Goal: Information Seeking & Learning: Learn about a topic

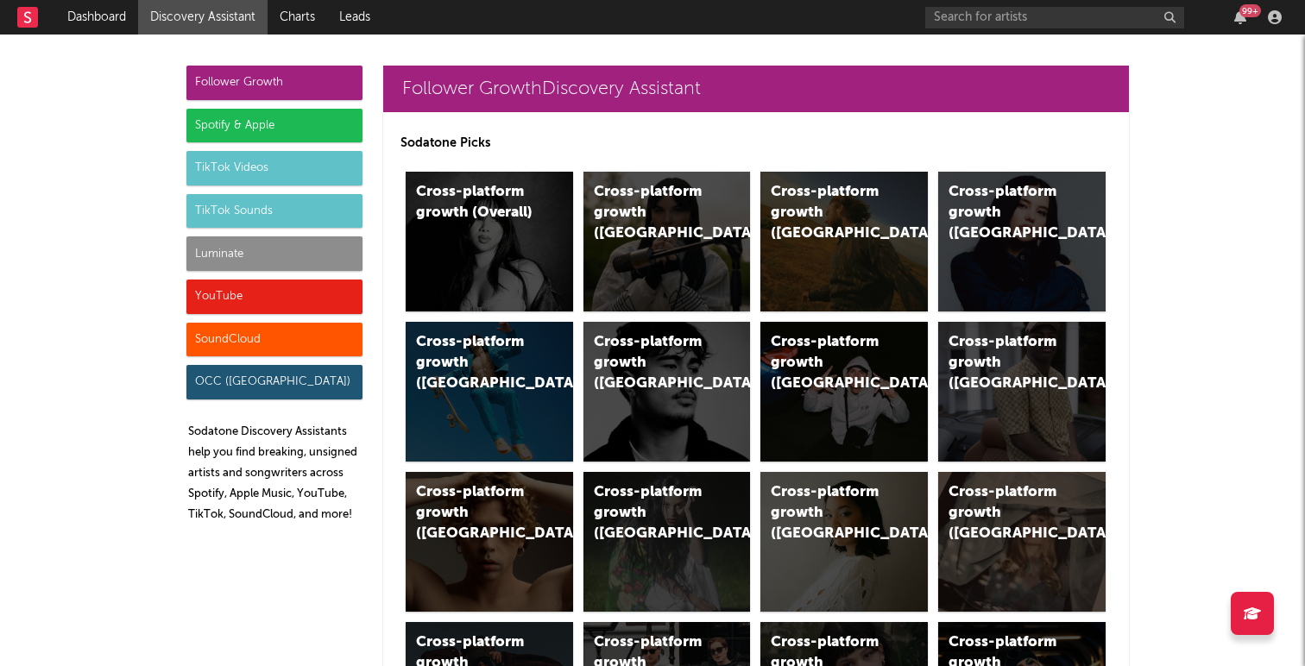
click at [242, 129] on div "Spotify & Apple" at bounding box center [274, 126] width 176 height 35
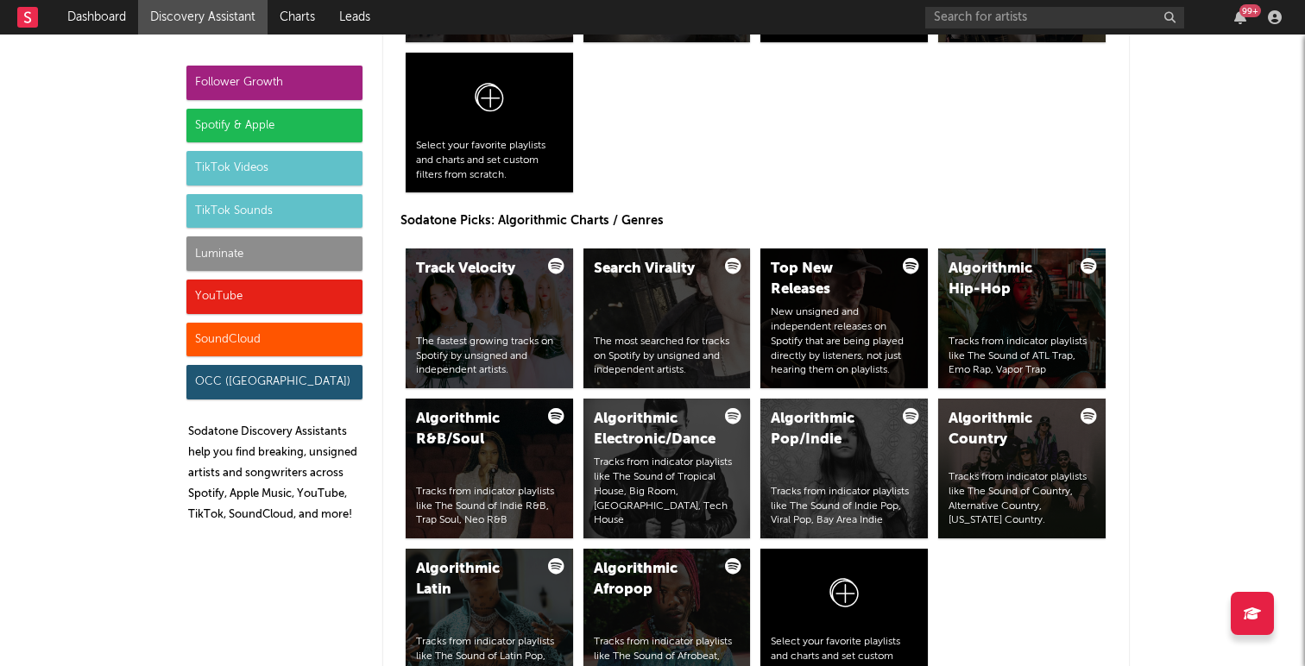
scroll to position [1998, 0]
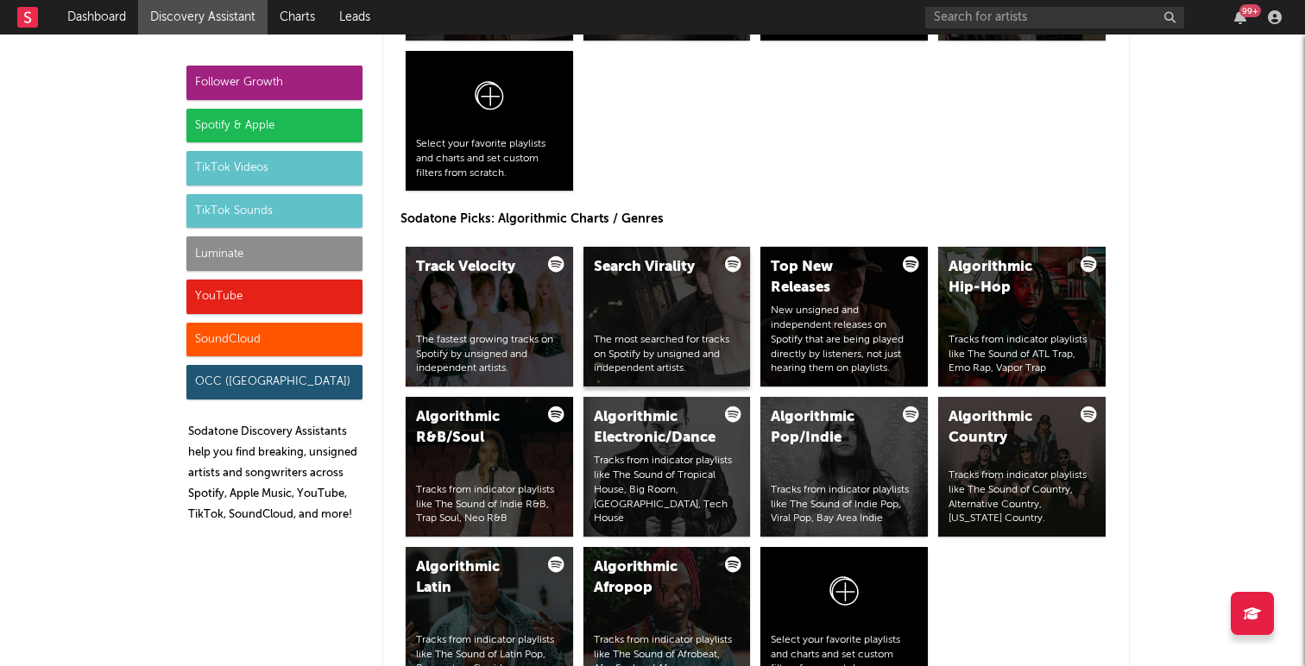
click at [648, 302] on div "Search Virality The most searched for tracks on Spotify by unsigned and indepen…" at bounding box center [666, 317] width 167 height 140
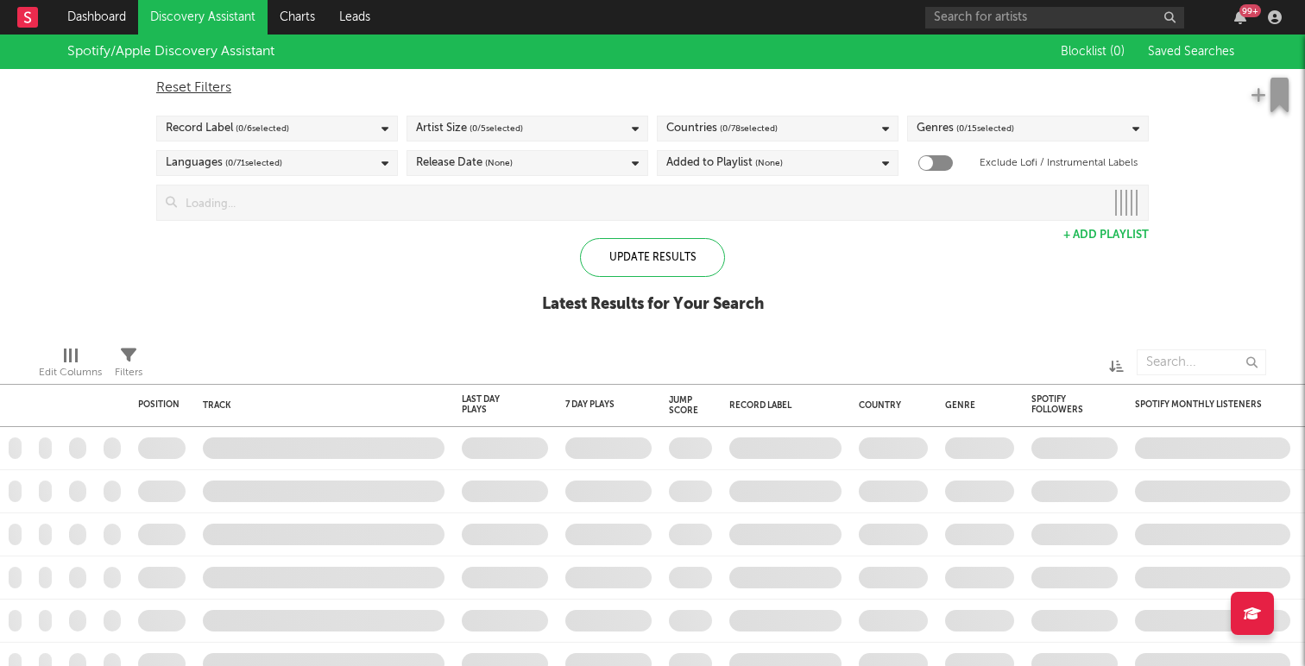
checkbox input "true"
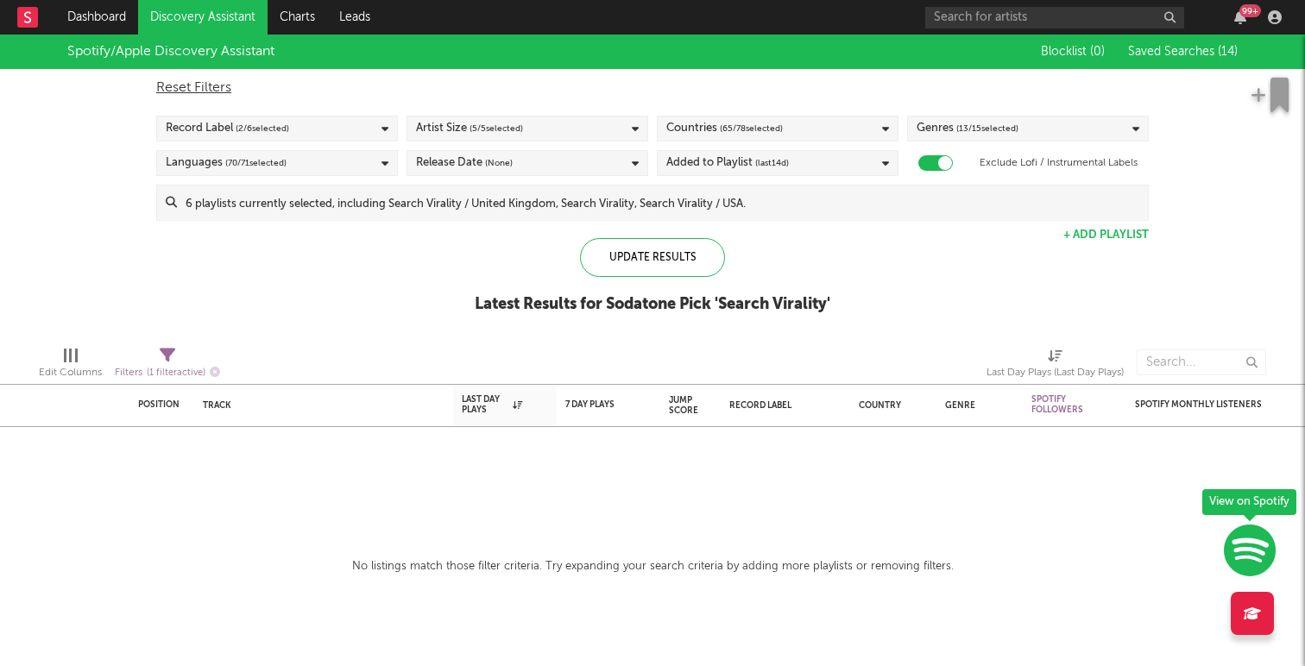
click at [245, 16] on link "Discovery Assistant" at bounding box center [202, 17] width 129 height 35
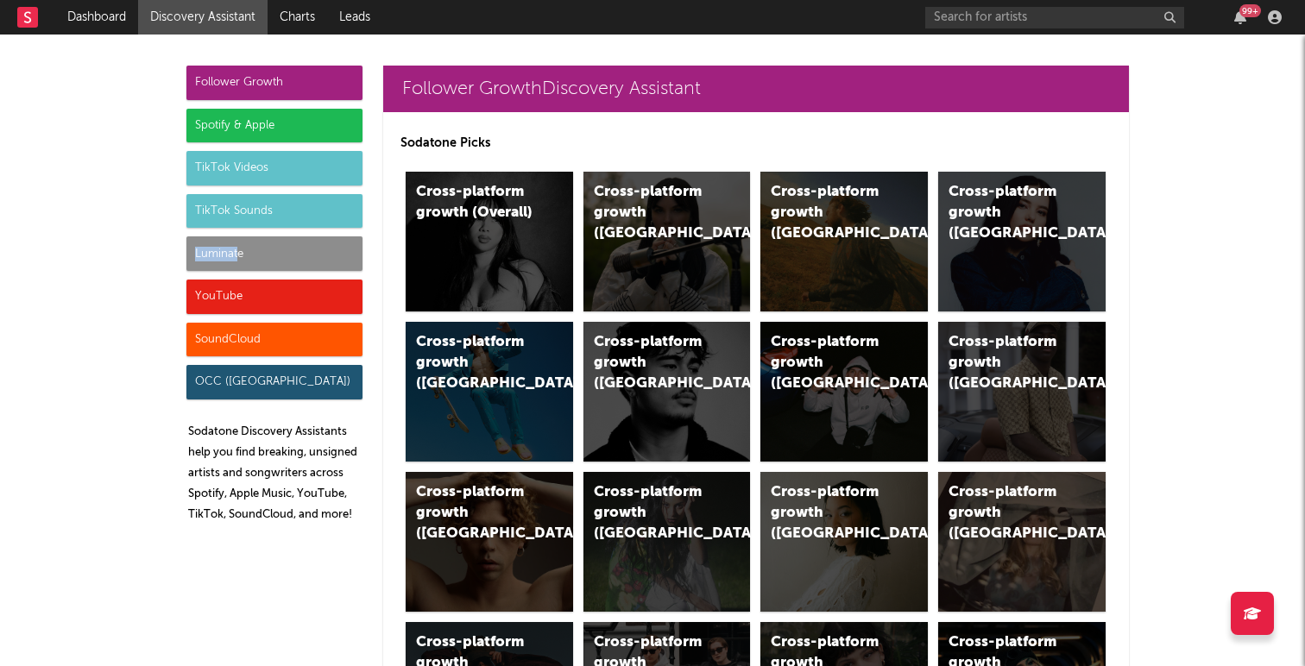
click at [236, 246] on div "Luminate" at bounding box center [274, 253] width 176 height 35
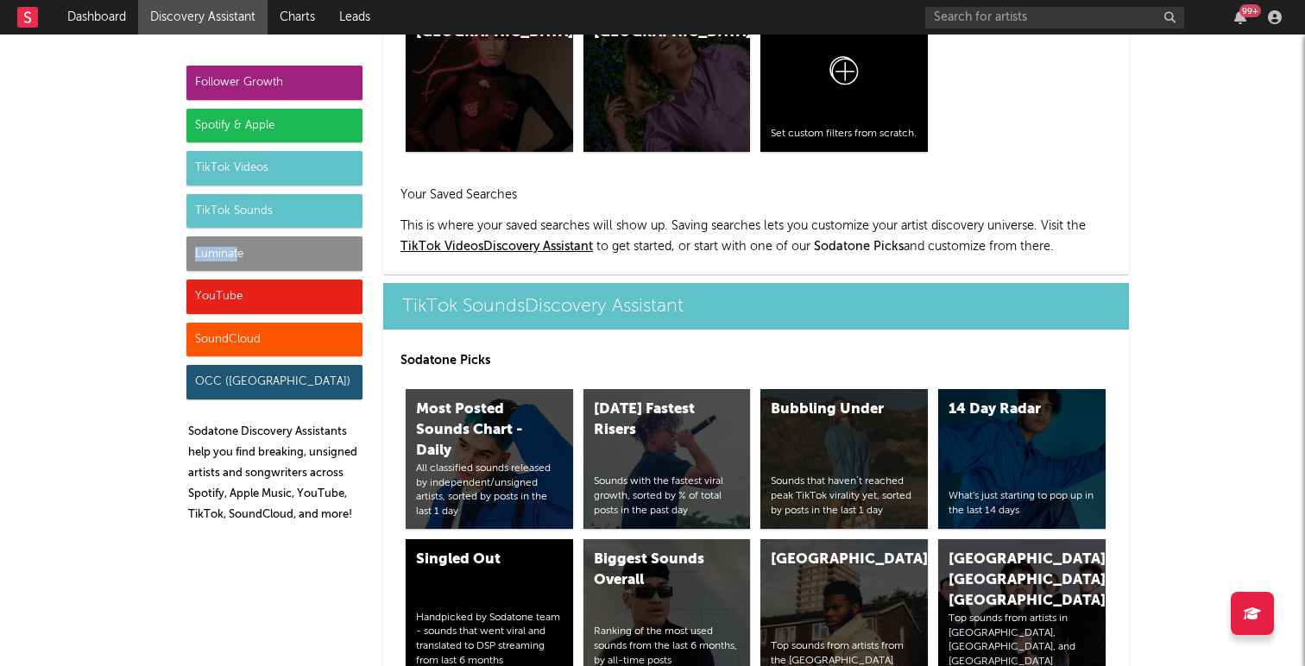
scroll to position [8057, 0]
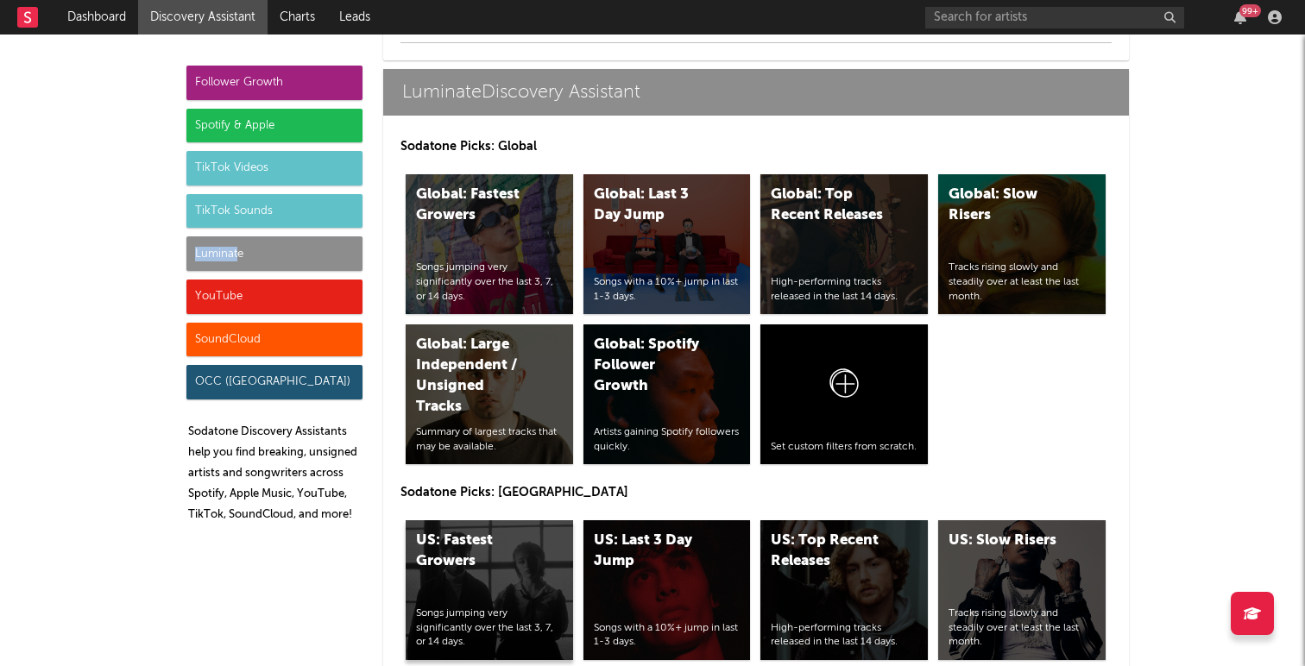
click at [435, 560] on div "US: Fastest Growers" at bounding box center [474, 551] width 117 height 41
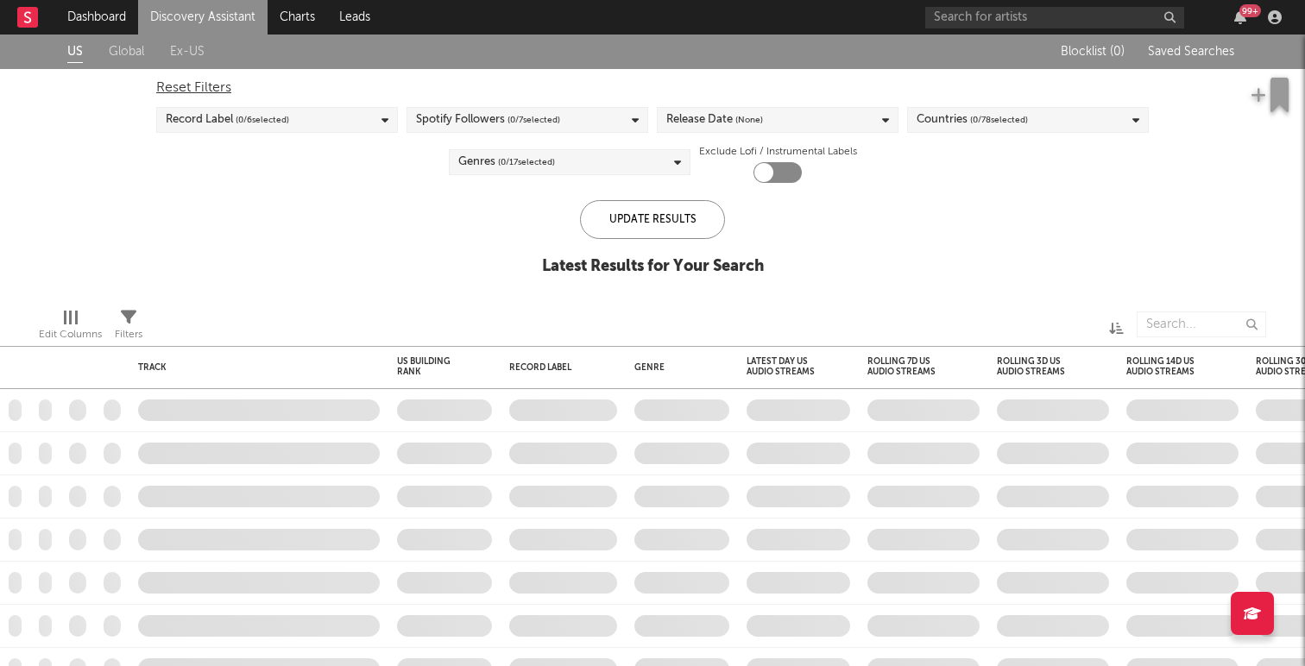
checkbox input "true"
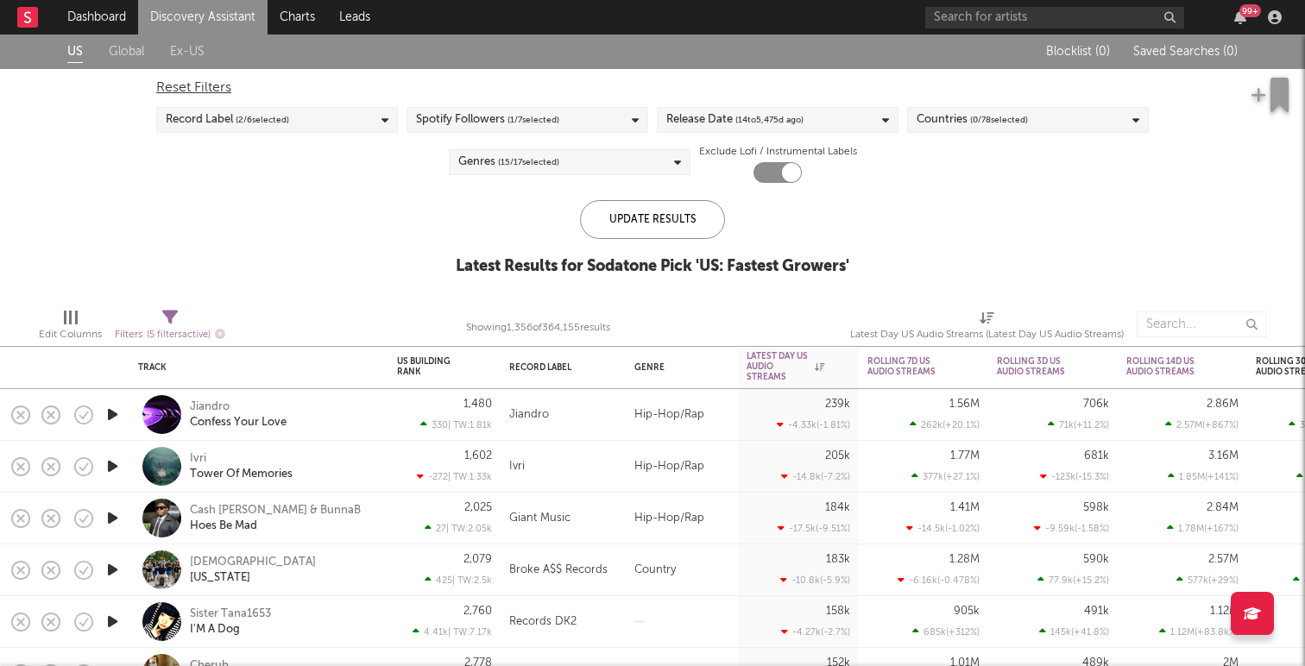
click at [185, 10] on link "Discovery Assistant" at bounding box center [202, 17] width 129 height 35
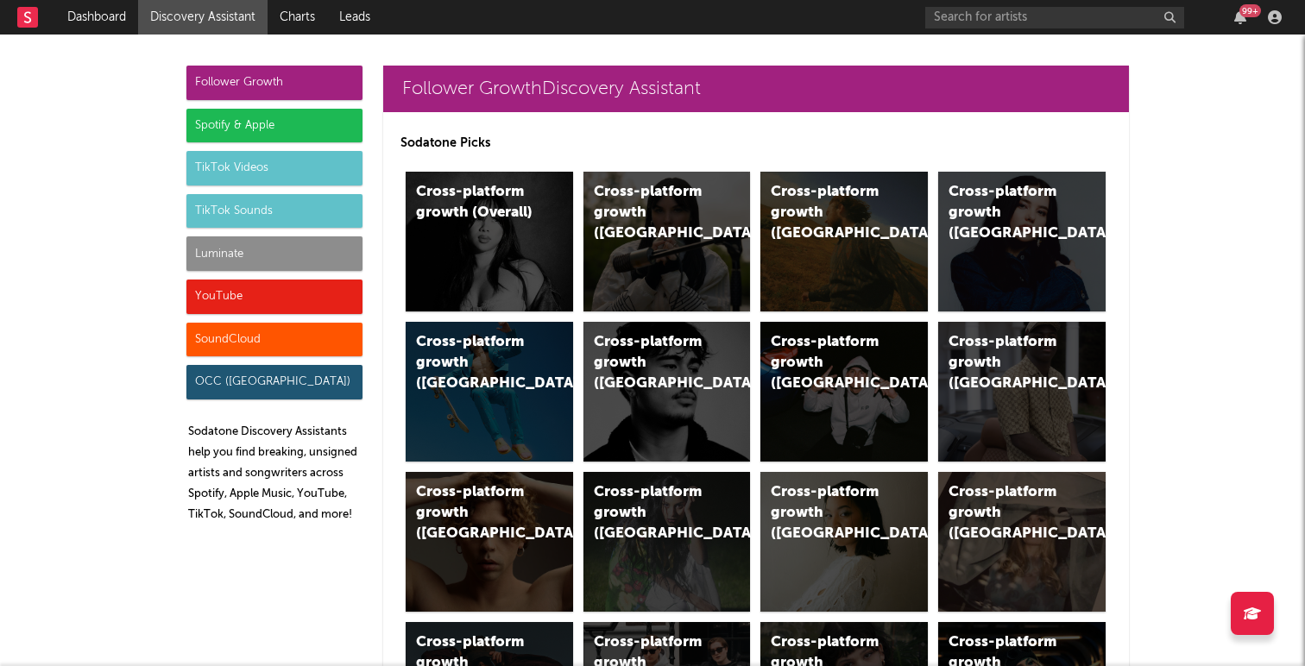
click at [200, 250] on div "Luminate" at bounding box center [274, 253] width 176 height 35
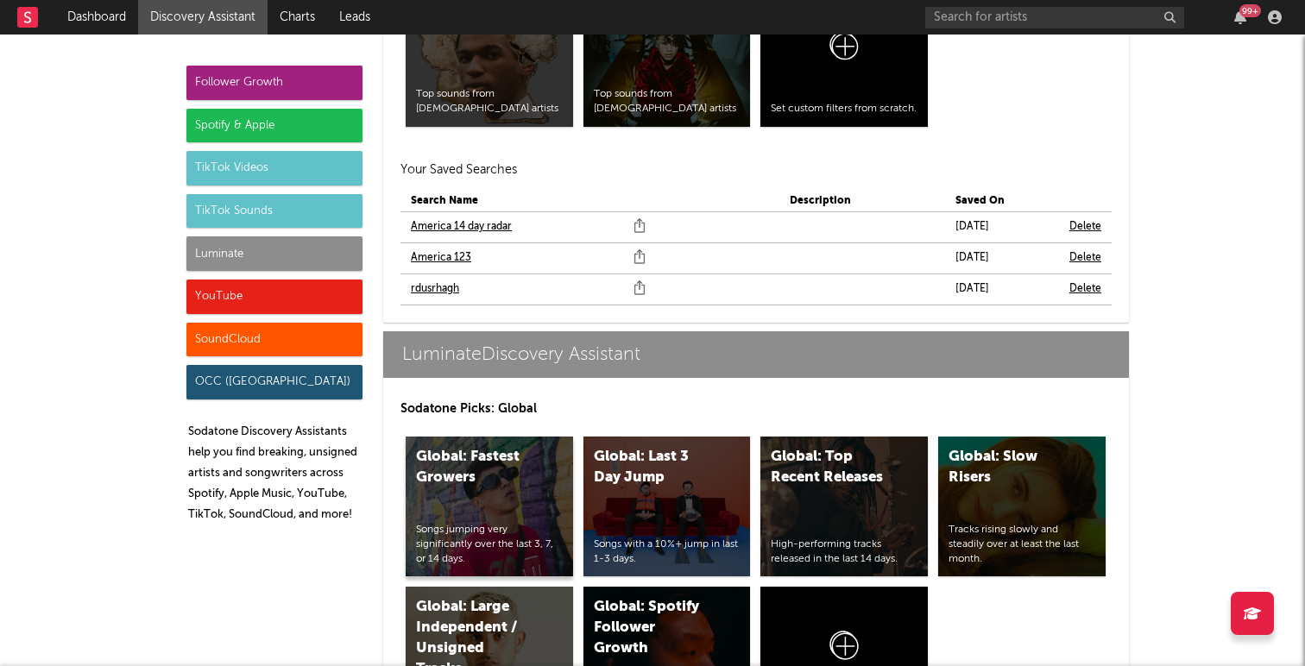
scroll to position [8068, 0]
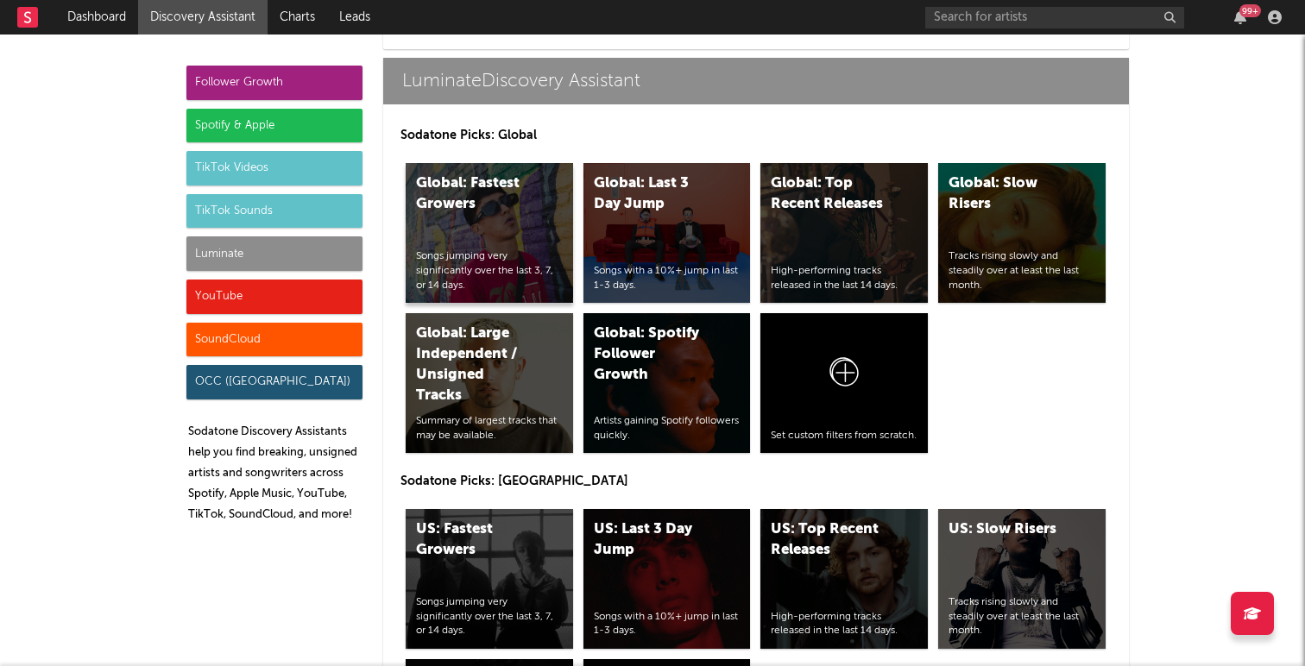
click at [513, 210] on div "Global: Fastest Growers" at bounding box center [474, 193] width 117 height 41
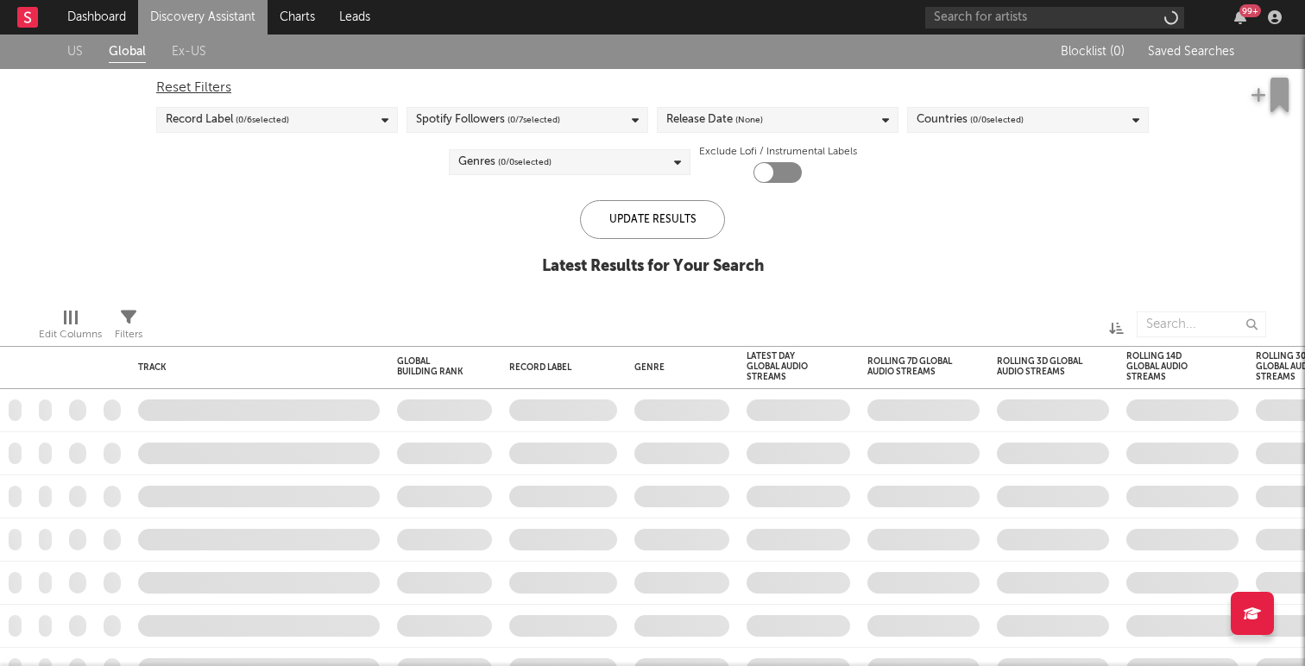
checkbox input "true"
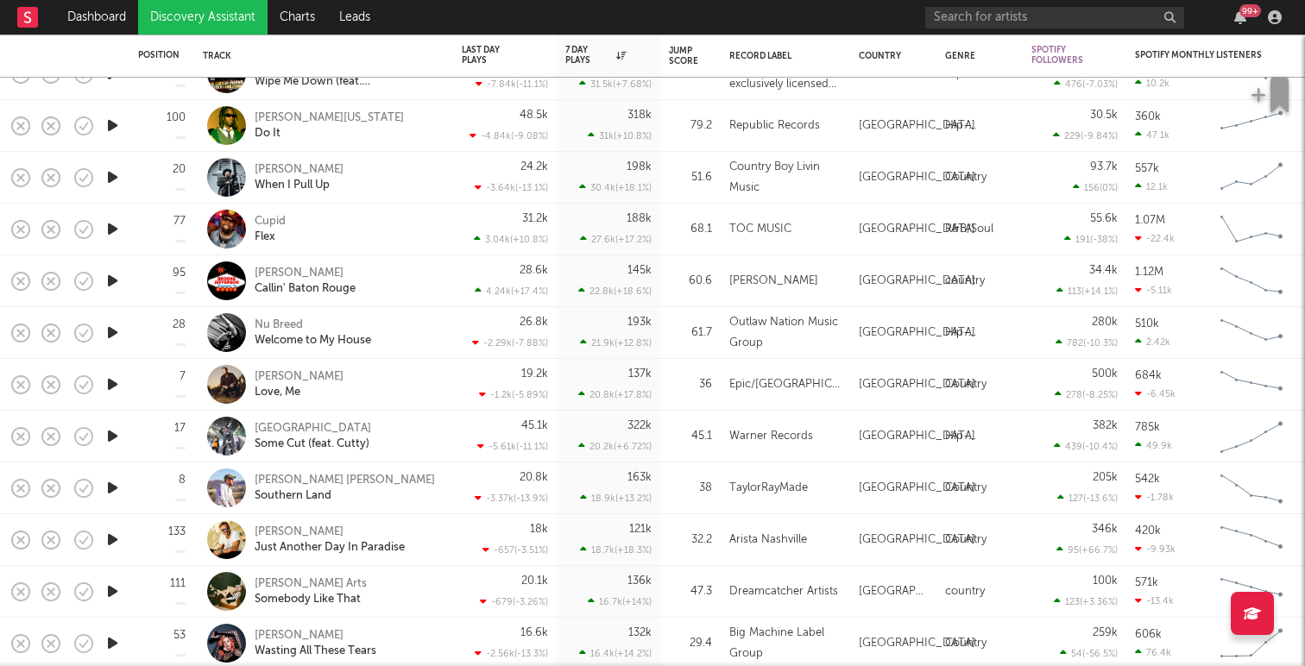
click at [109, 41] on div at bounding box center [112, 56] width 17 height 36
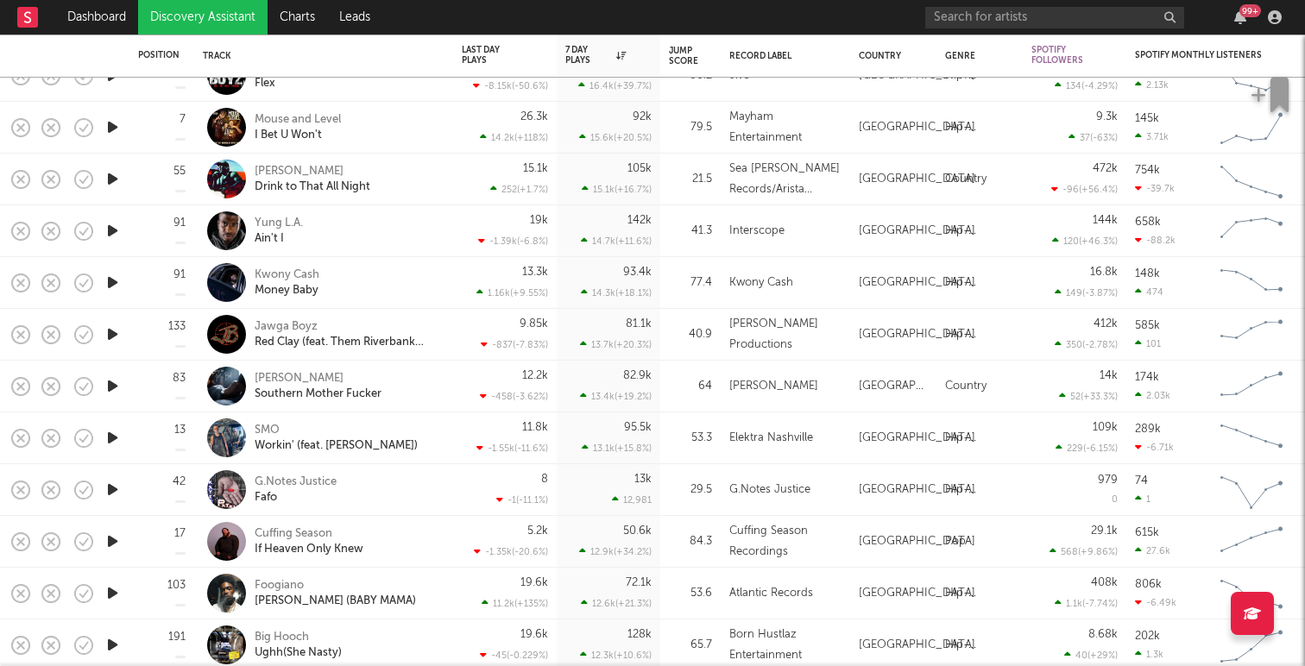
click at [1206, 14] on div "99 +" at bounding box center [1106, 17] width 362 height 35
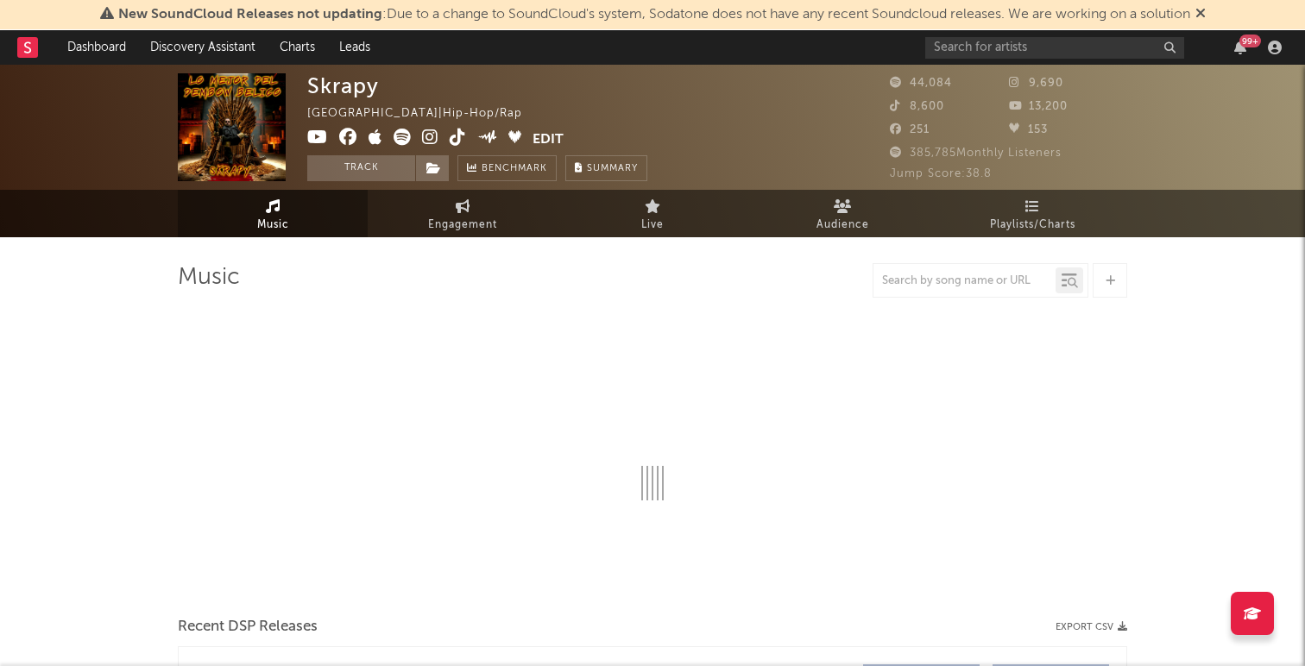
select select "6m"
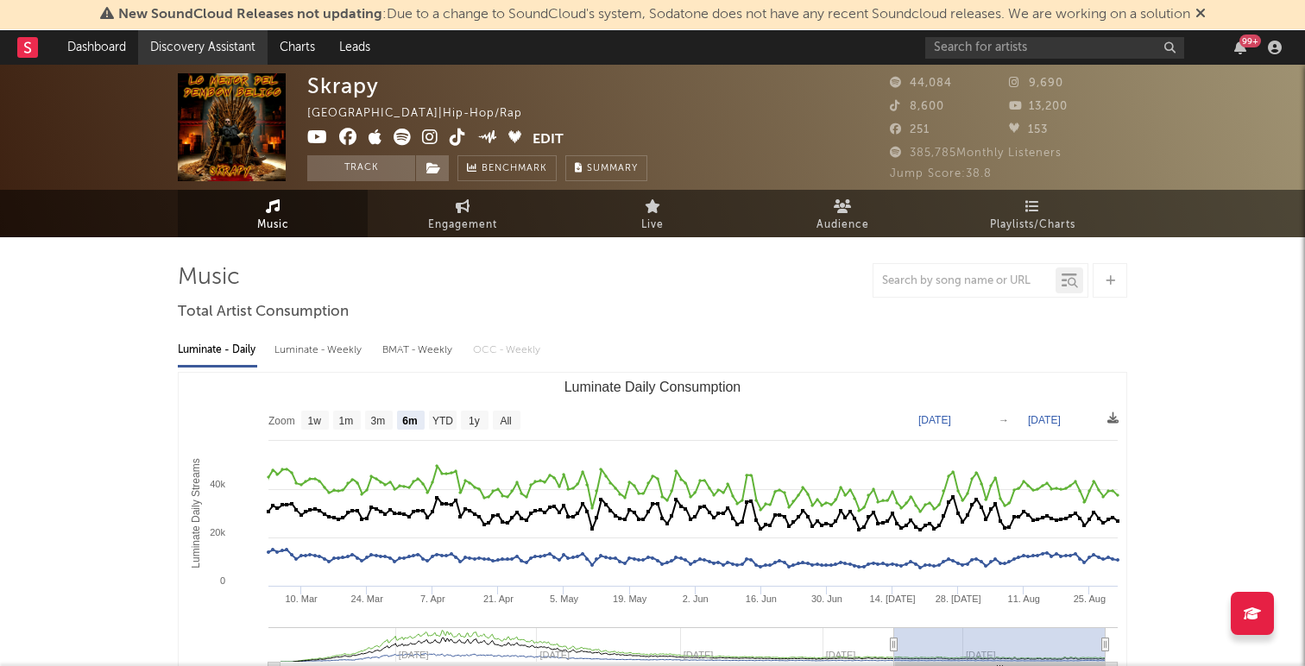
click at [212, 34] on link "Discovery Assistant" at bounding box center [202, 47] width 129 height 35
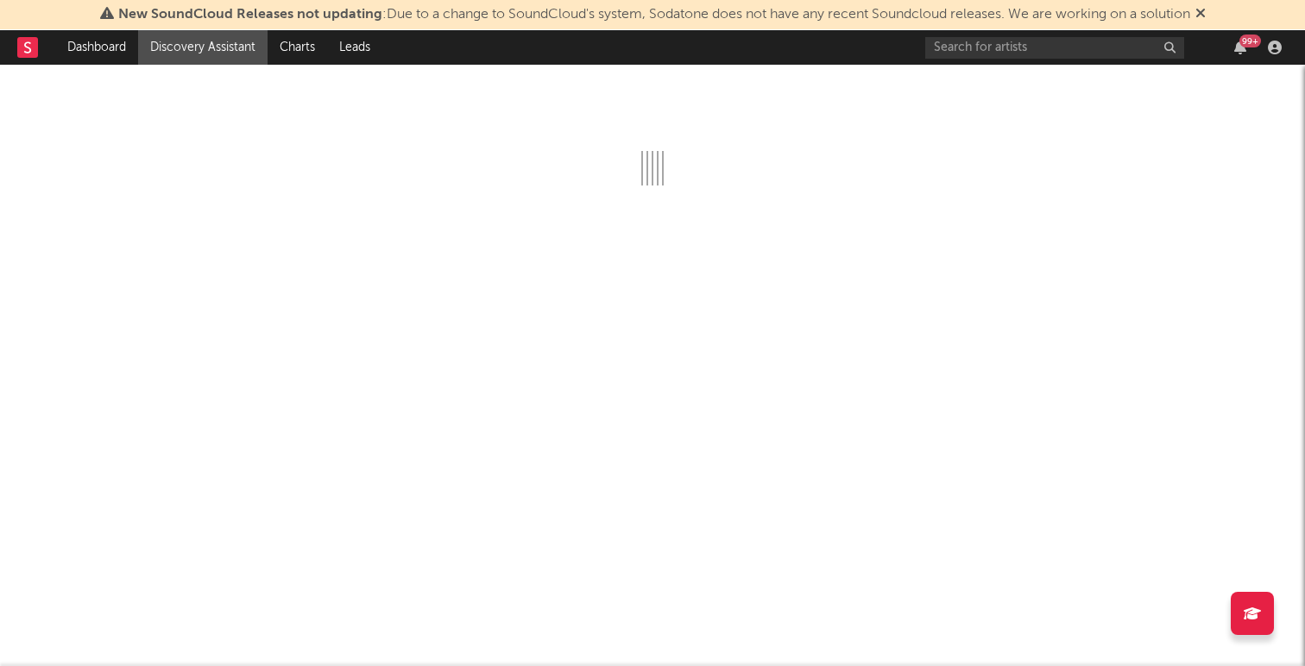
click at [1205, 16] on icon at bounding box center [1200, 13] width 10 height 14
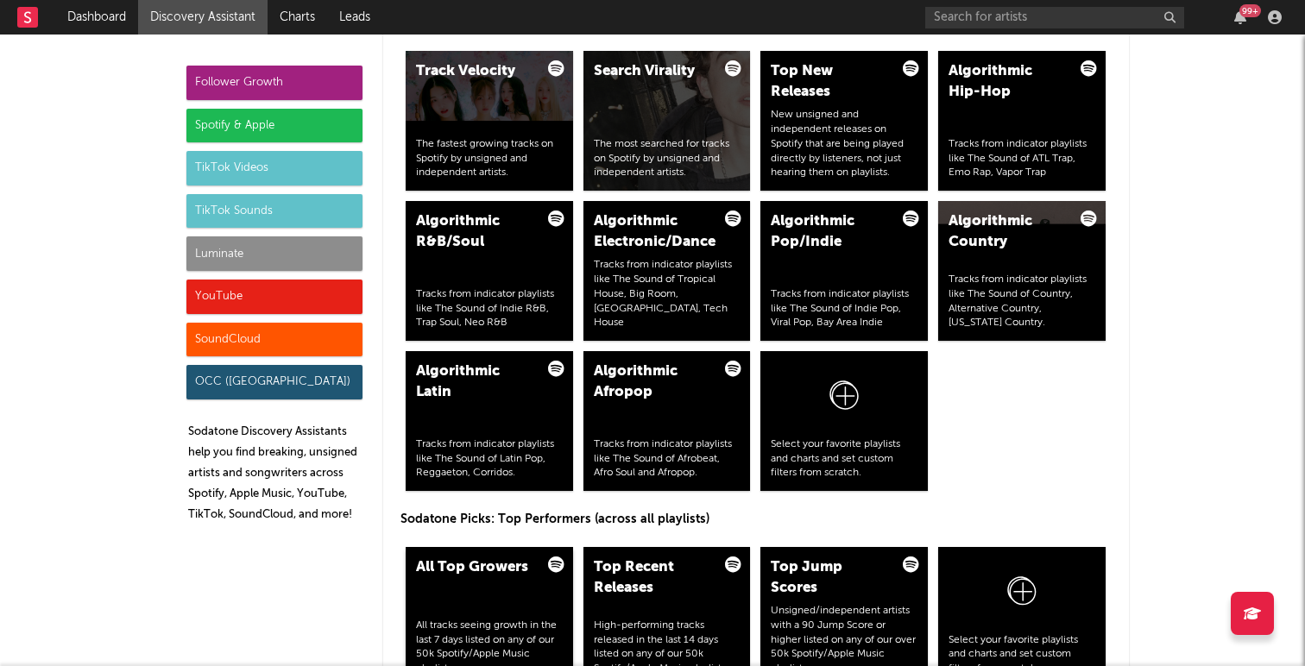
scroll to position [2192, 0]
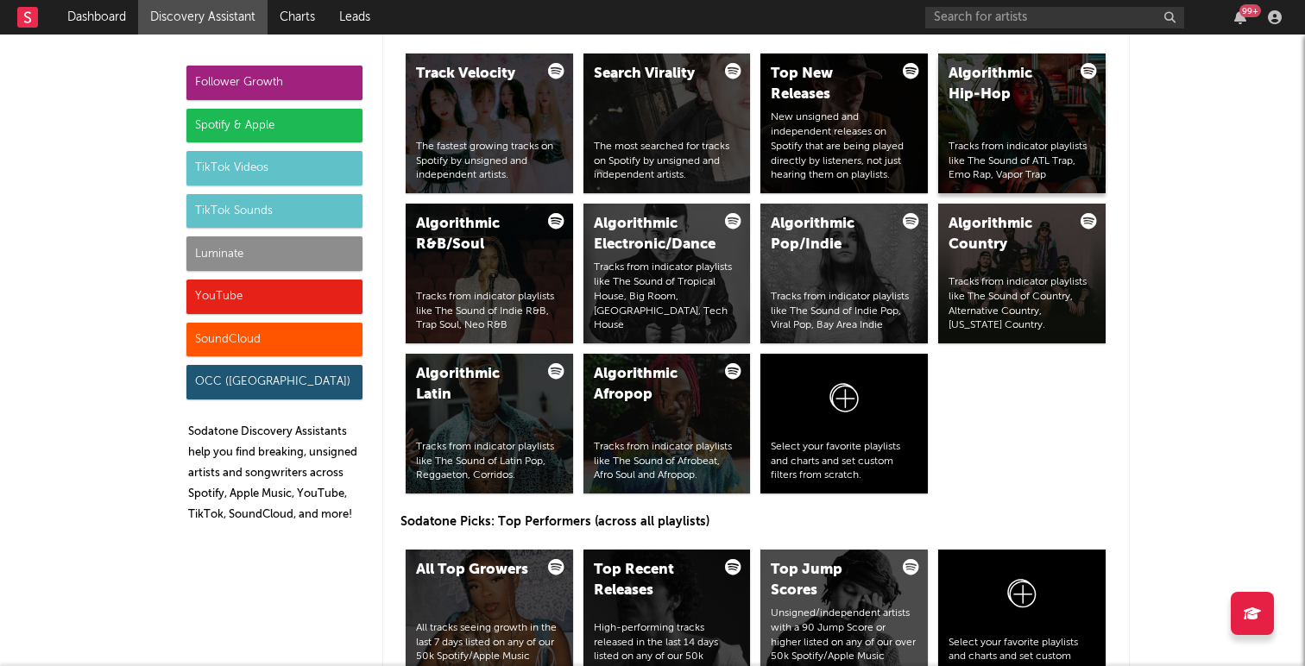
click at [1055, 126] on div "Algorithmic Hip-Hop Tracks from indicator playlists like The Sound of ATL Trap,…" at bounding box center [1021, 123] width 167 height 140
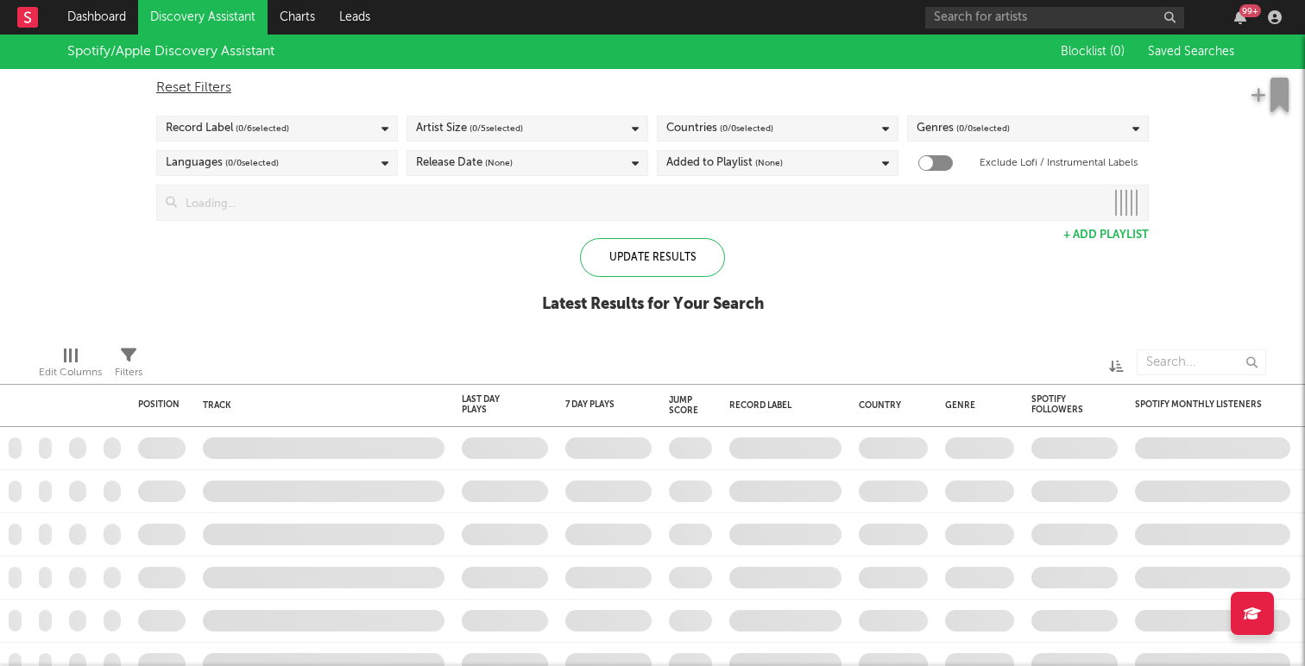
checkbox input "true"
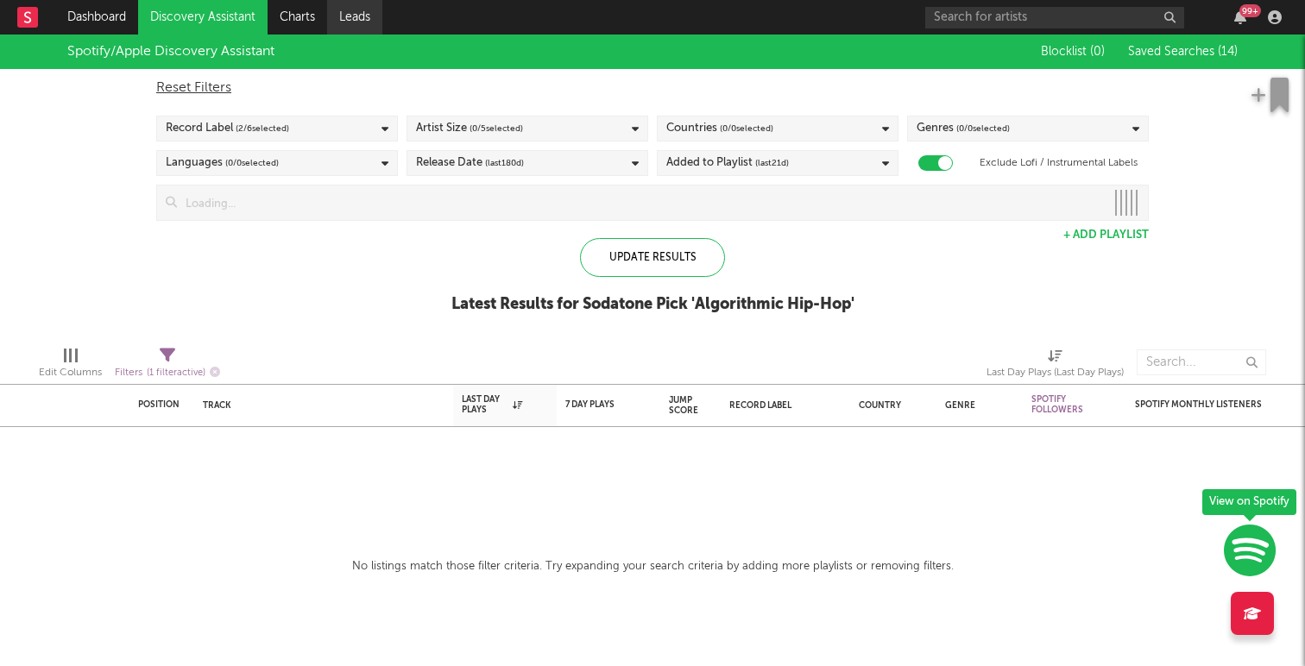
click at [360, 12] on link "Leads" at bounding box center [354, 17] width 55 height 35
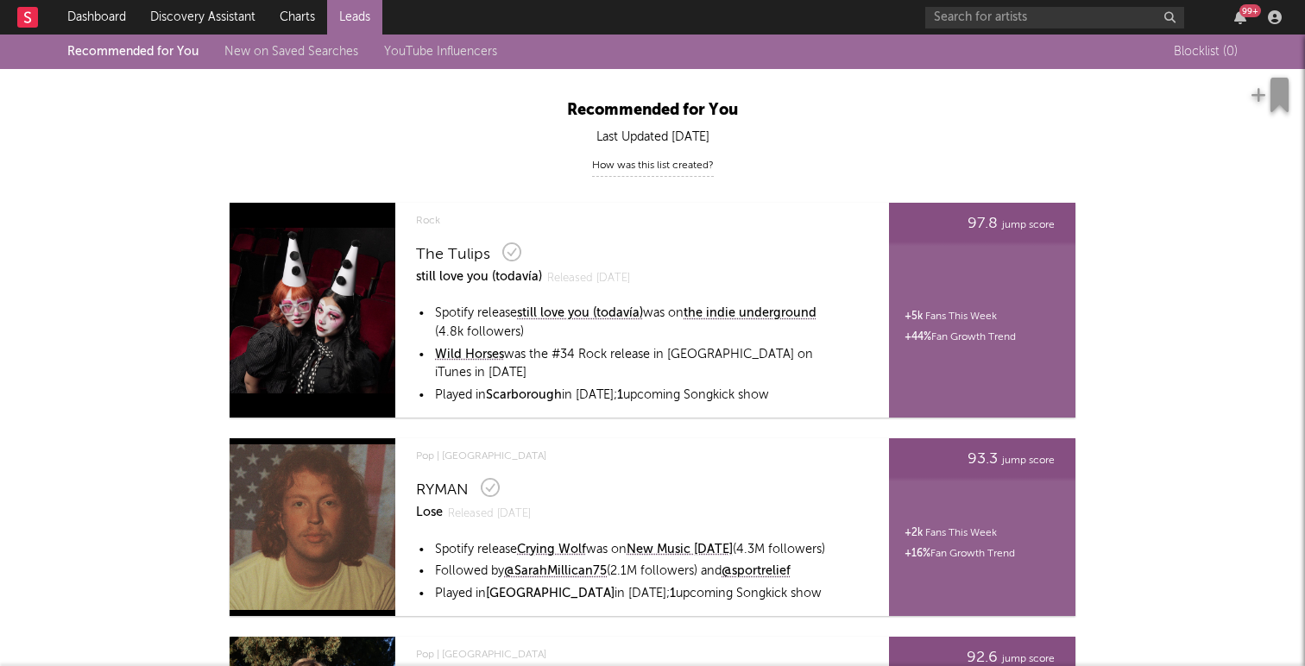
click at [281, 43] on div "Recommended for You New on Saved Searches YouTube Influencers" at bounding box center [295, 51] width 456 height 21
click at [281, 50] on link "New on Saved Searches" at bounding box center [291, 52] width 134 height 12
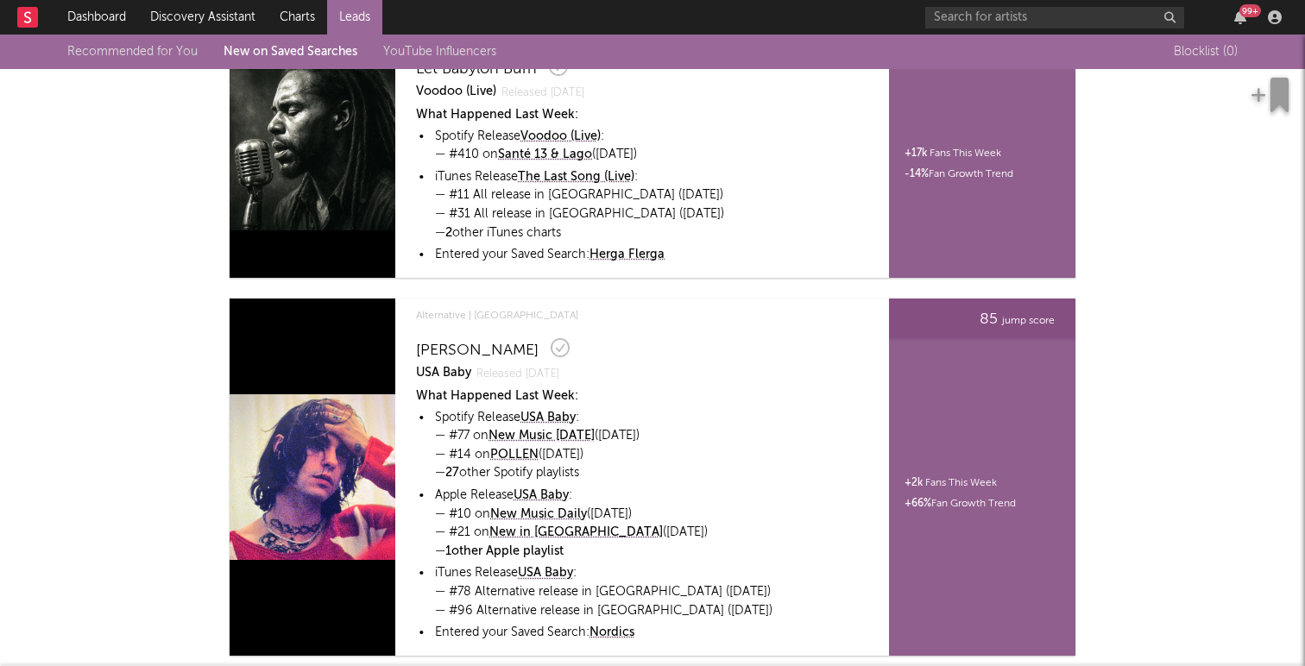
scroll to position [419, 0]
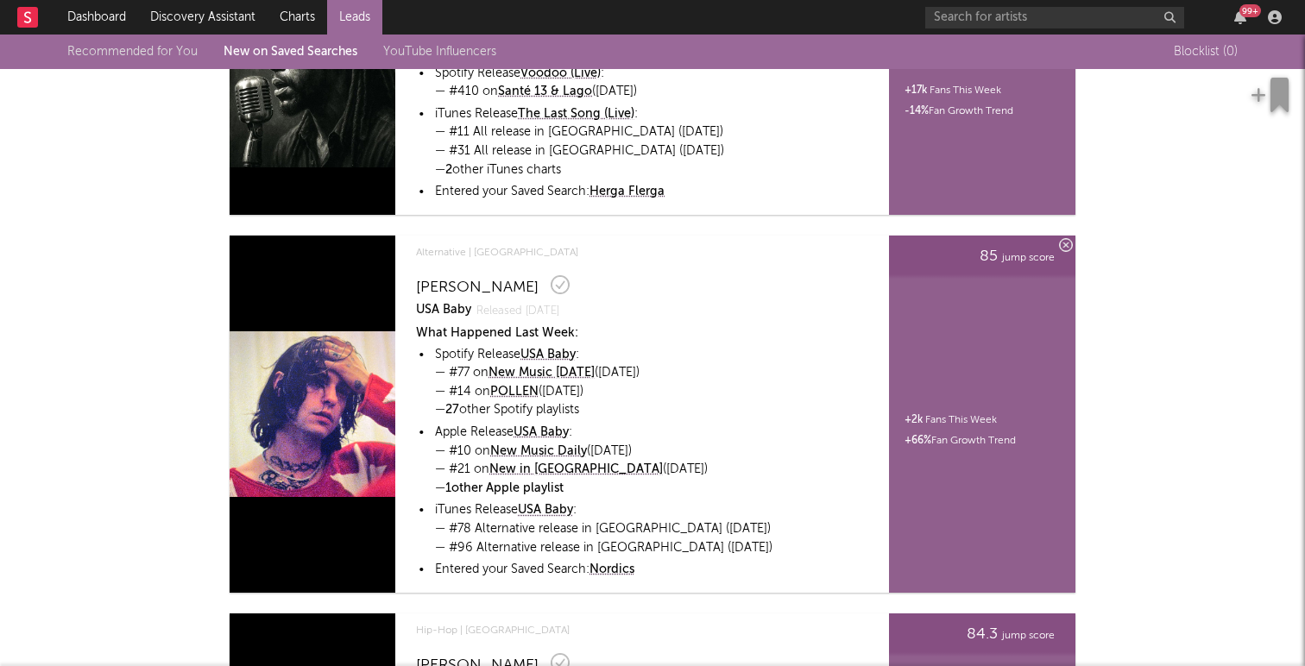
drag, startPoint x: 527, startPoint y: 285, endPoint x: 406, endPoint y: 285, distance: 120.8
click at [406, 285] on div "Alternative | Denmark Elias Rønnenfelt USA Baby Released Aug 26 What Happened L…" at bounding box center [628, 414] width 445 height 357
copy div "Elias Rønnenfelt"
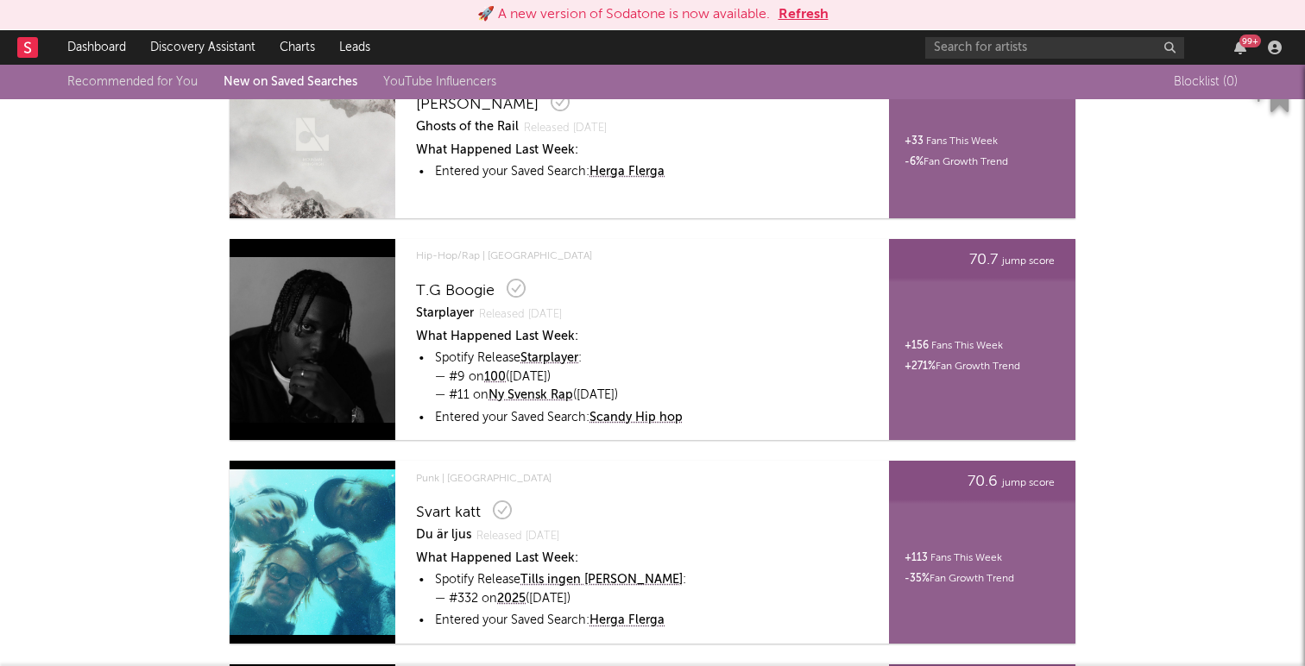
scroll to position [7293, 0]
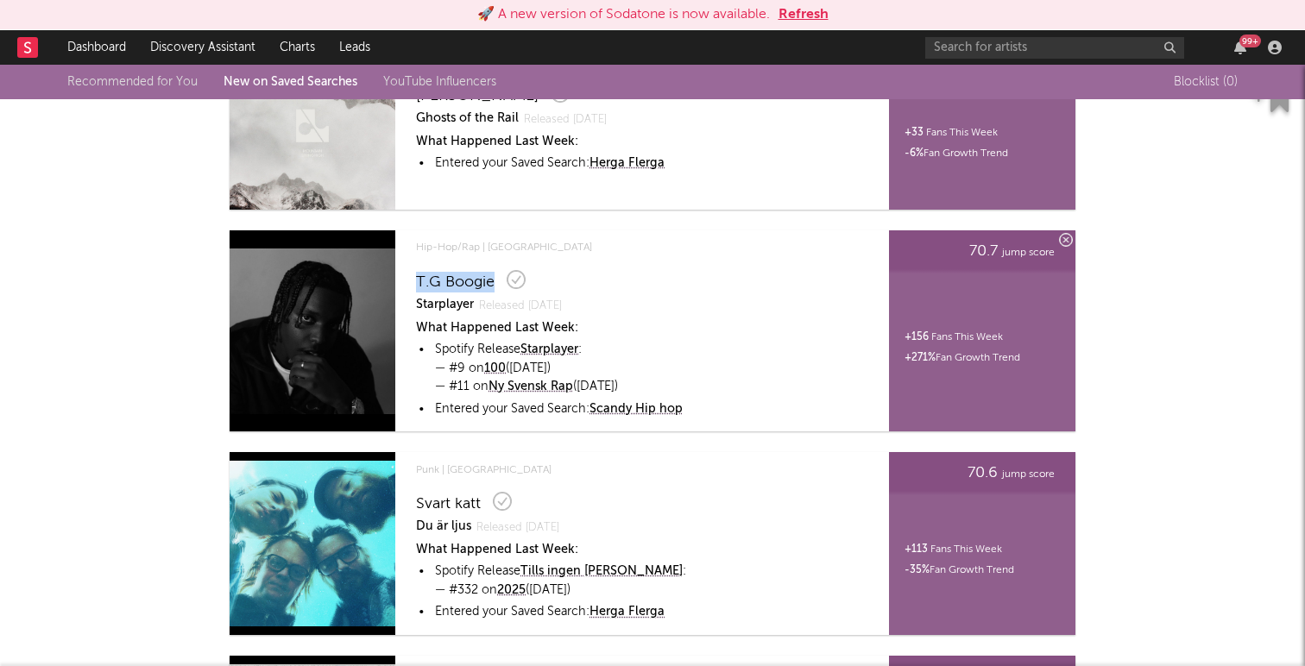
copy div "T.G Boogie"
drag, startPoint x: 496, startPoint y: 282, endPoint x: 419, endPoint y: 284, distance: 77.7
click at [419, 284] on div "T.G Boogie" at bounding box center [631, 280] width 430 height 26
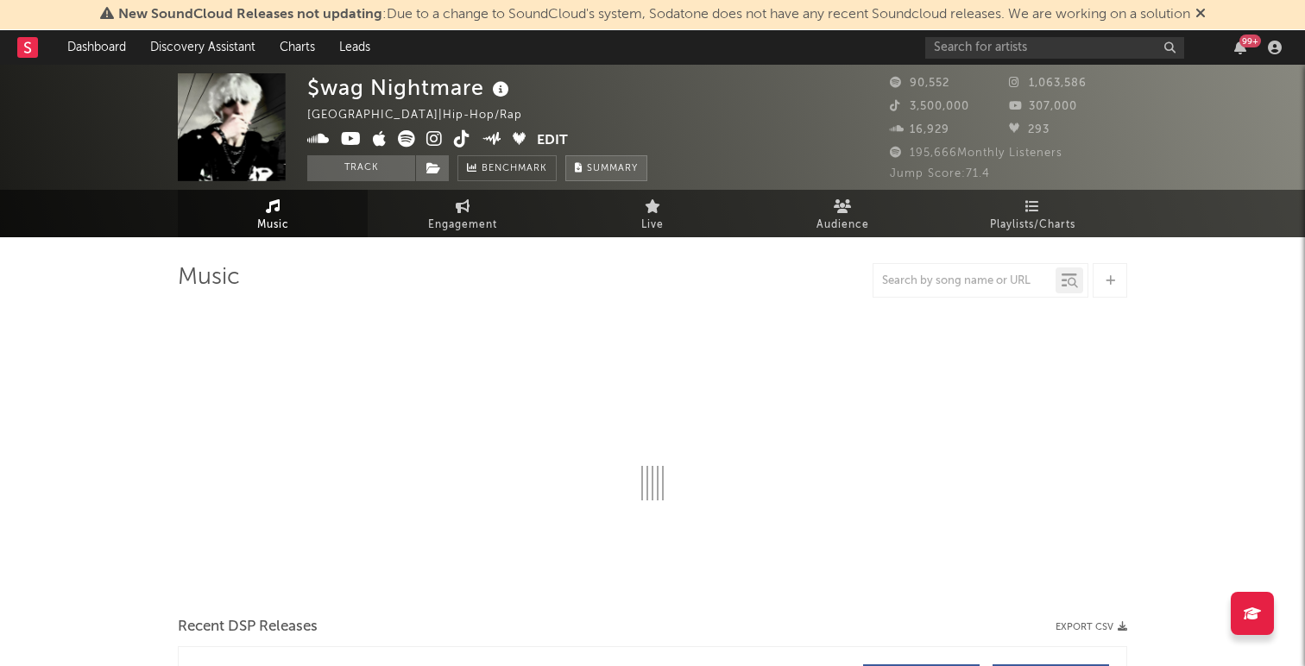
select select "6m"
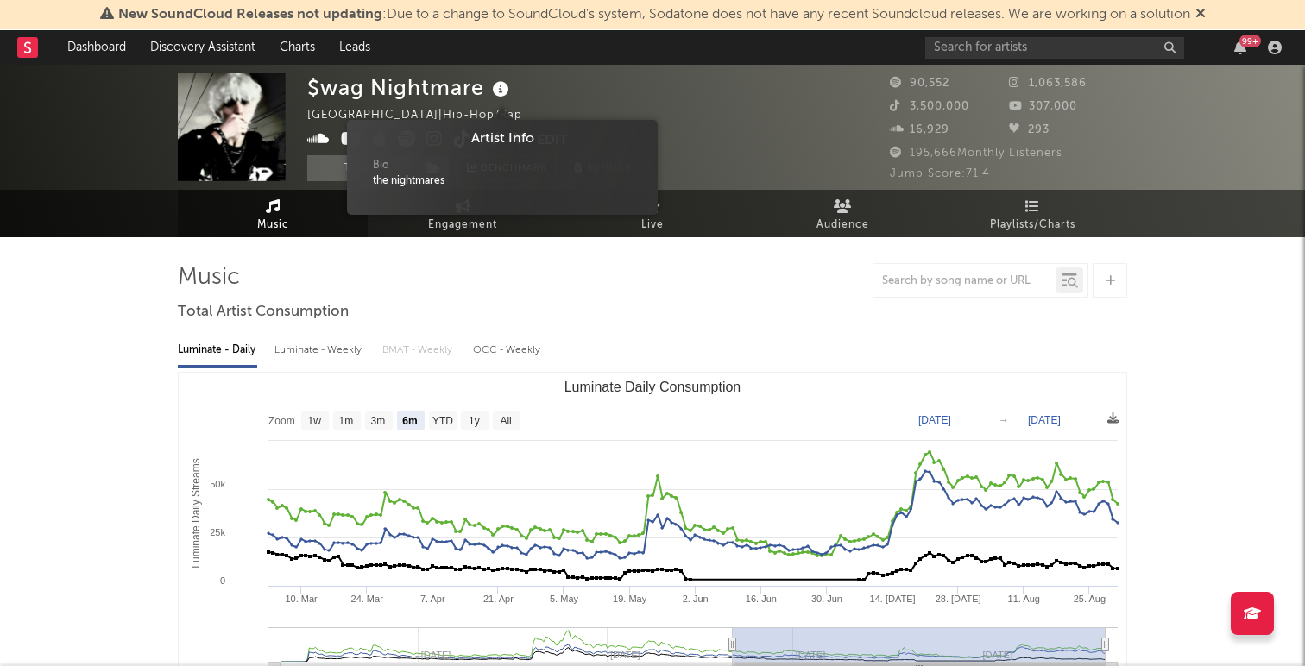
drag, startPoint x: 488, startPoint y: 95, endPoint x: 475, endPoint y: 94, distance: 13.8
click at [475, 94] on div "$wag Nightmare" at bounding box center [410, 87] width 206 height 28
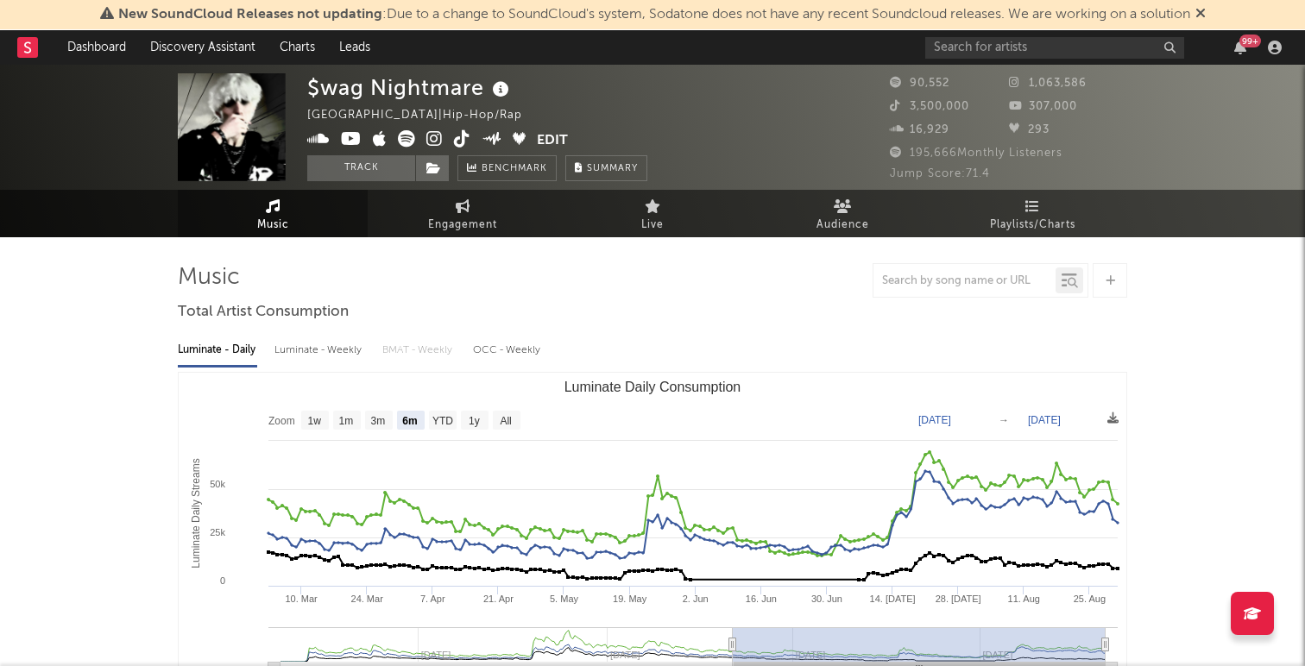
drag, startPoint x: 490, startPoint y: 87, endPoint x: 469, endPoint y: 90, distance: 20.9
click at [469, 90] on div "$wag Nightmare" at bounding box center [410, 87] width 206 height 28
drag, startPoint x: 484, startPoint y: 89, endPoint x: 305, endPoint y: 89, distance: 179.5
click at [305, 89] on div "$wag Nightmare United States | Hip-Hop/Rap Edit Track Benchmark Summary 90,552 …" at bounding box center [652, 127] width 1305 height 125
copy div "$wag Nightmare"
